Goal: Entertainment & Leisure: Browse casually

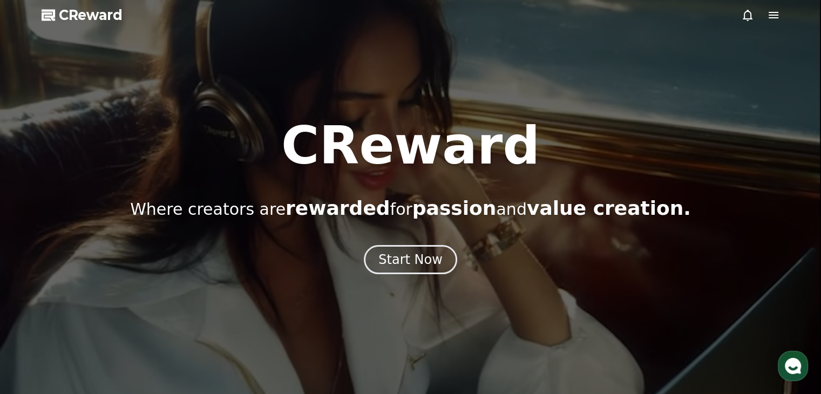
click at [380, 245] on div "CReward Where creators are rewarded for passion and value creation. Start Now" at bounding box center [410, 197] width 821 height 154
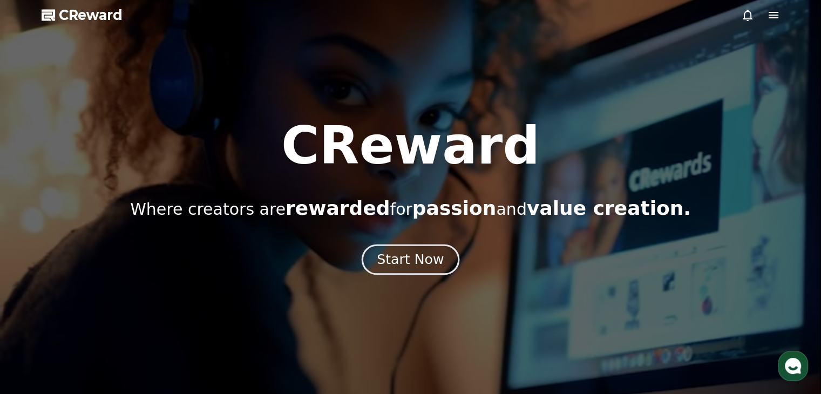
click at [403, 258] on div "Start Now" at bounding box center [410, 260] width 67 height 18
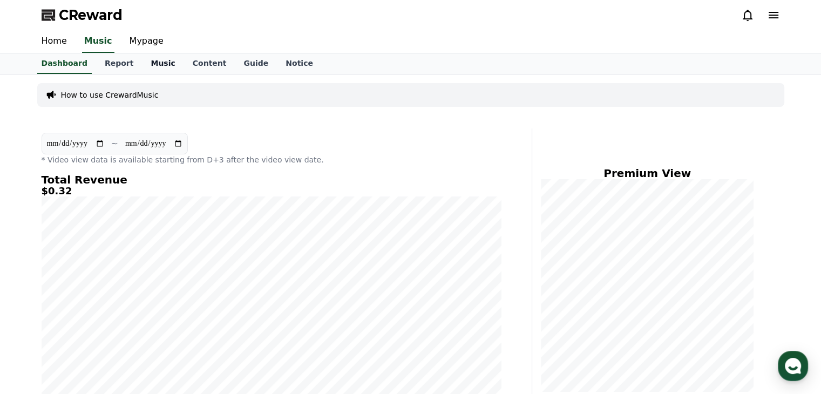
click at [147, 66] on link "Music" at bounding box center [163, 63] width 42 height 21
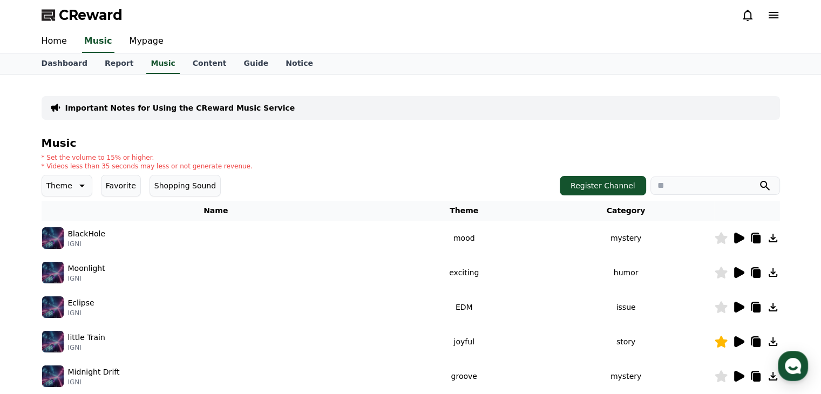
click at [126, 186] on button "Favorite" at bounding box center [121, 186] width 40 height 22
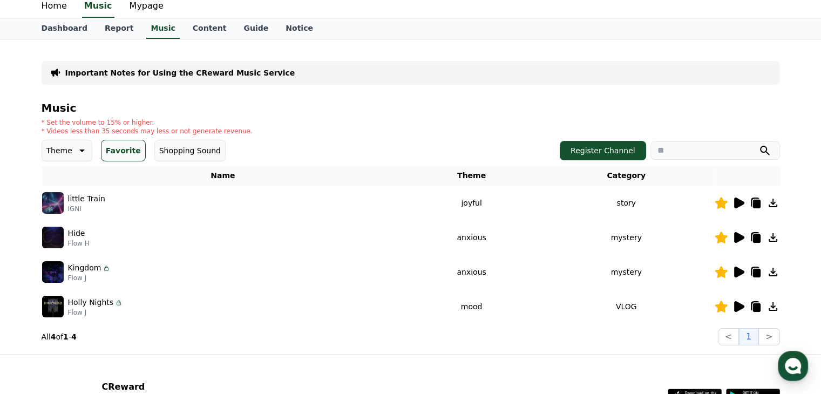
scroll to position [54, 0]
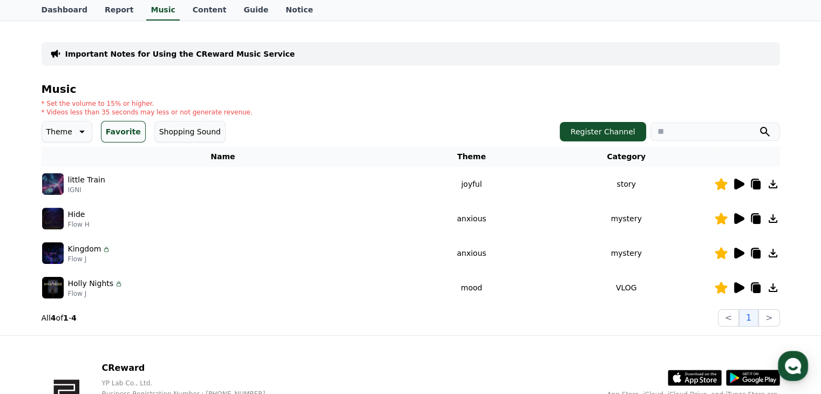
click at [736, 290] on icon at bounding box center [740, 287] width 10 height 11
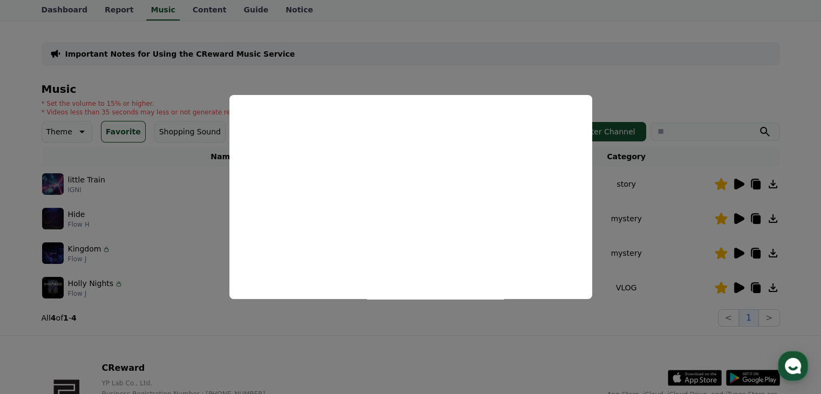
click at [460, 338] on button "close modal" at bounding box center [410, 197] width 821 height 394
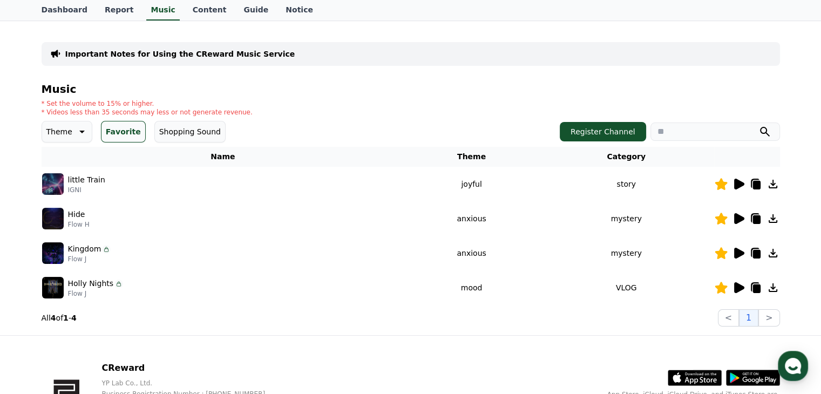
click at [736, 289] on icon at bounding box center [740, 287] width 10 height 11
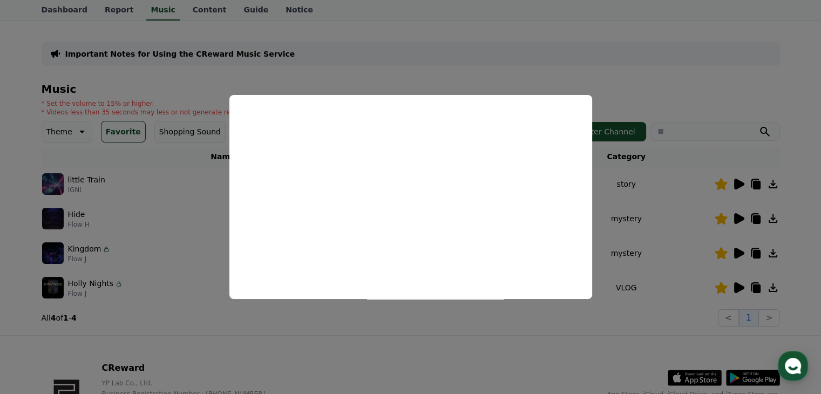
click at [611, 362] on button "close modal" at bounding box center [410, 197] width 821 height 394
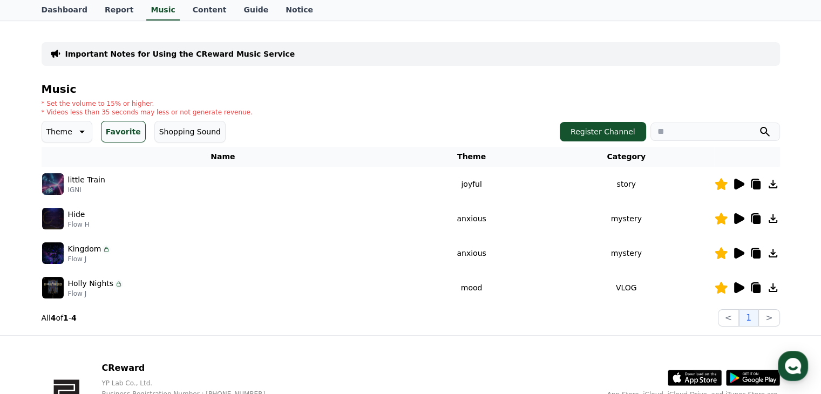
click at [738, 255] on icon at bounding box center [740, 253] width 10 height 11
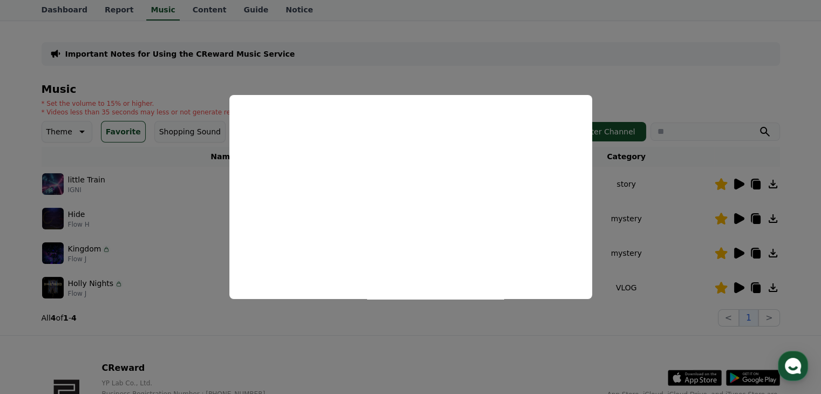
click at [795, 234] on button "close modal" at bounding box center [410, 197] width 821 height 394
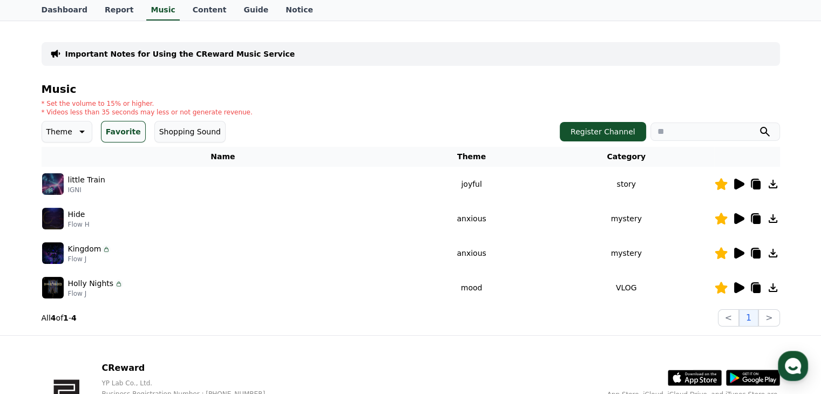
click at [774, 255] on icon at bounding box center [773, 253] width 9 height 9
